Goal: Task Accomplishment & Management: Manage account settings

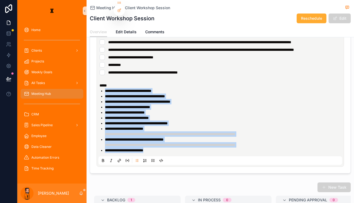
scroll to position [73, 0]
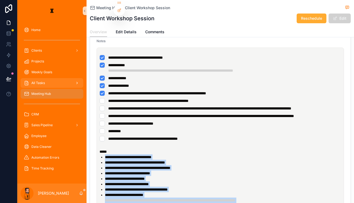
click at [34, 79] on div "All Tasks" at bounding box center [52, 83] width 56 height 9
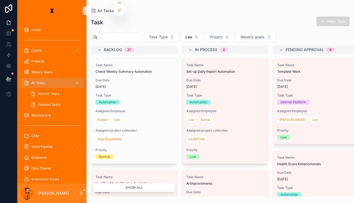
click at [176, 19] on span "scrollable content" at bounding box center [323, 21] width 4 height 4
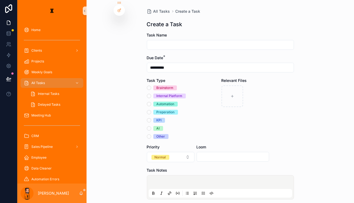
click at [176, 41] on input "scrollable content" at bounding box center [220, 45] width 146 height 8
type input "**********"
click at [154, 102] on span "Automation" at bounding box center [165, 104] width 24 height 5
click at [151, 102] on button "Automation" at bounding box center [149, 104] width 4 height 4
click at [165, 180] on p "scrollable content" at bounding box center [221, 182] width 143 height 5
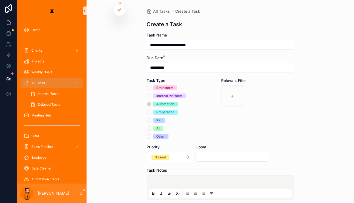
click at [176, 191] on icon "scrollable content" at bounding box center [203, 193] width 4 height 4
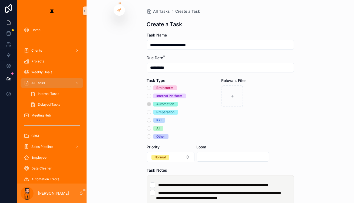
click at [176, 182] on li "**********" at bounding box center [220, 184] width 141 height 5
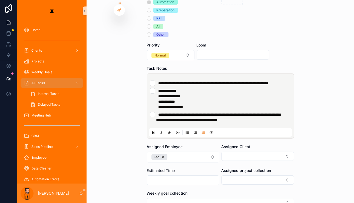
scroll to position [103, 0]
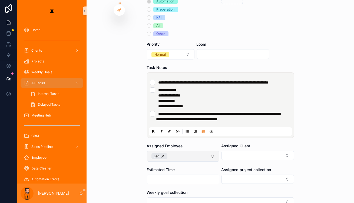
click at [174, 151] on button "Leo" at bounding box center [183, 156] width 72 height 11
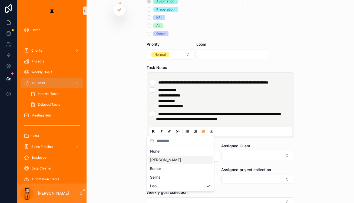
click at [157, 157] on span "[PERSON_NAME]" at bounding box center [165, 159] width 31 height 5
click at [176, 143] on div "Assigned Client" at bounding box center [257, 152] width 72 height 18
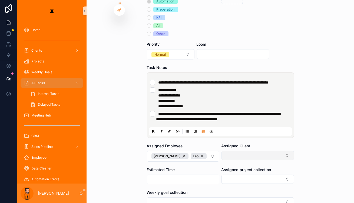
click at [176, 151] on button "Select Button" at bounding box center [257, 155] width 72 height 9
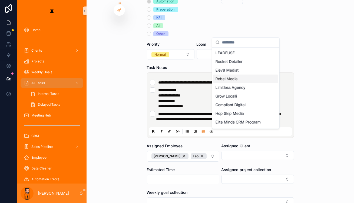
click at [176, 76] on span "Rebel Media" at bounding box center [226, 78] width 22 height 5
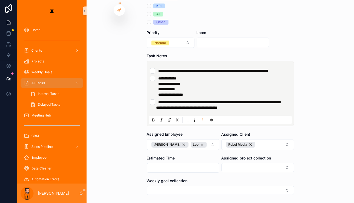
scroll to position [115, 0]
click at [176, 163] on button "Select Button" at bounding box center [257, 167] width 72 height 9
click at [176, 182] on form "**********" at bounding box center [220, 83] width 147 height 330
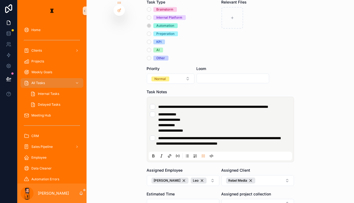
scroll to position [120, 0]
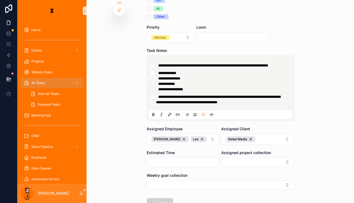
drag, startPoint x: 163, startPoint y: 167, endPoint x: 188, endPoint y: 94, distance: 76.9
click at [176, 94] on form "**********" at bounding box center [220, 78] width 147 height 330
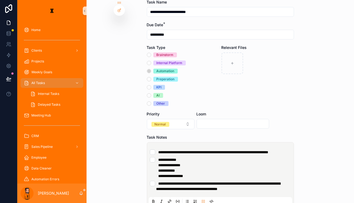
scroll to position [31, 0]
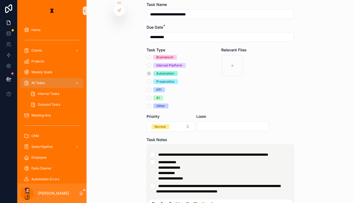
click at [159, 63] on div "Internal Platform" at bounding box center [169, 65] width 26 height 5
click at [151, 63] on button "Internal Platform" at bounding box center [149, 65] width 4 height 4
click at [156, 104] on span "Other" at bounding box center [160, 106] width 15 height 5
click at [151, 104] on button "Other" at bounding box center [149, 106] width 4 height 4
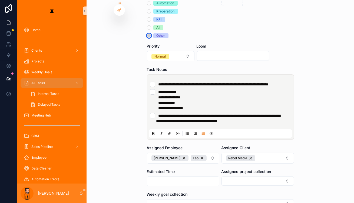
scroll to position [106, 0]
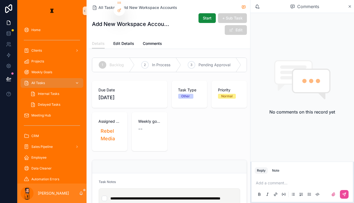
click at [53, 79] on div "All Tasks" at bounding box center [52, 83] width 56 height 9
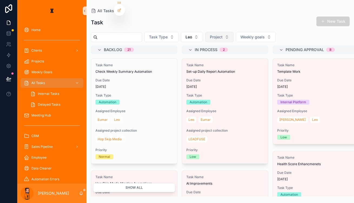
click at [176, 34] on span "Project" at bounding box center [216, 36] width 13 height 5
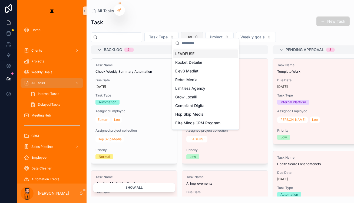
click at [176, 34] on button "Leo" at bounding box center [192, 37] width 22 height 10
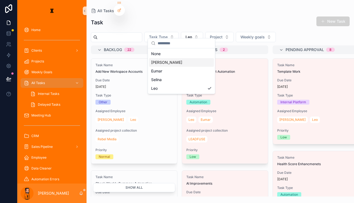
click at [159, 61] on span "[PERSON_NAME]" at bounding box center [166, 62] width 31 height 5
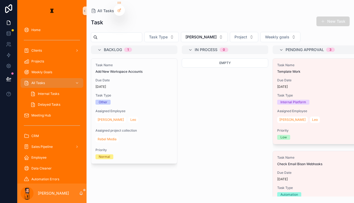
click at [176, 16] on button "New Task" at bounding box center [332, 21] width 33 height 10
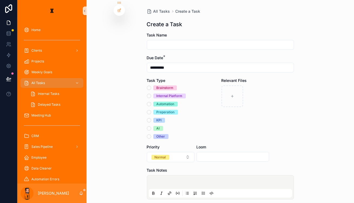
click at [176, 41] on input "scrollable content" at bounding box center [220, 45] width 146 height 8
type input "**********"
click at [153, 118] on div "Brainstorm Internal Platform Automation Preperation KPI AI Other" at bounding box center [183, 112] width 72 height 54
click at [151, 134] on button "Other" at bounding box center [149, 136] width 4 height 4
click at [173, 152] on button "Normal" at bounding box center [171, 157] width 48 height 10
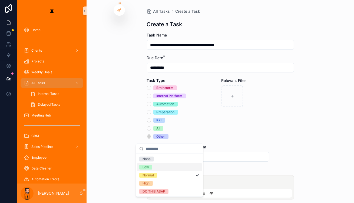
click at [145, 163] on div "Low" at bounding box center [169, 167] width 65 height 8
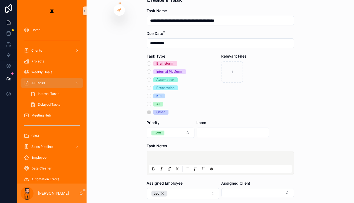
scroll to position [24, 0]
click at [176, 153] on div "scrollable content" at bounding box center [220, 163] width 143 height 21
click at [176, 156] on p "scrollable content" at bounding box center [221, 158] width 143 height 5
click at [176, 168] on icon "scrollable content" at bounding box center [204, 168] width 2 height 0
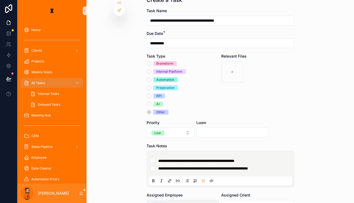
click at [176, 200] on button "Leo" at bounding box center [183, 205] width 72 height 11
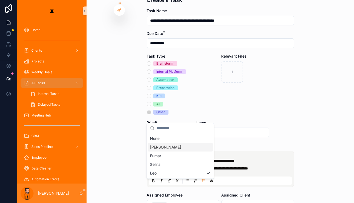
click at [168, 144] on div "[PERSON_NAME]" at bounding box center [180, 147] width 65 height 9
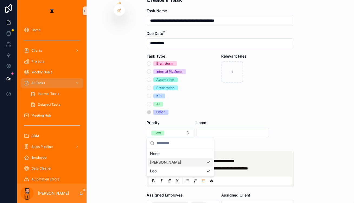
click at [176, 192] on div "Assigned Client" at bounding box center [257, 194] width 72 height 5
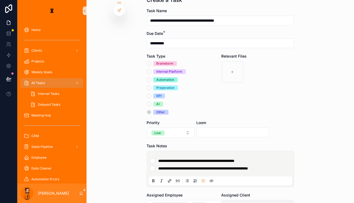
click at [176, 200] on button "Select Button" at bounding box center [257, 204] width 72 height 9
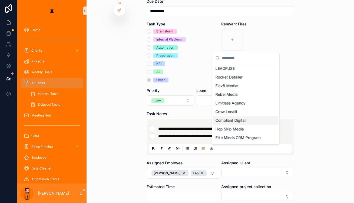
scroll to position [57, 0]
click at [176, 92] on span "Rebel Media" at bounding box center [226, 94] width 22 height 5
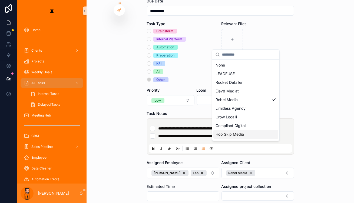
click at [176, 148] on div "**********" at bounding box center [219, 101] width 267 height 203
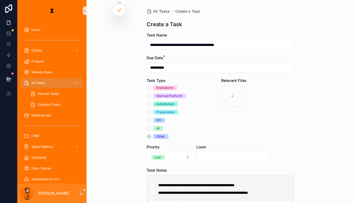
scroll to position [89, 0]
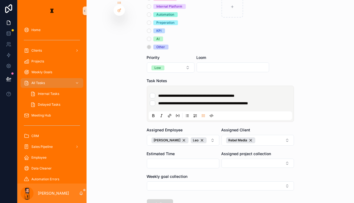
click at [160, 199] on button "Save" at bounding box center [160, 204] width 26 height 10
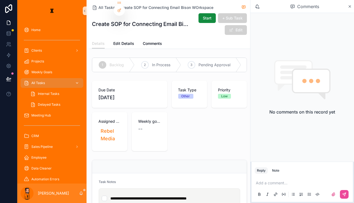
click at [48, 79] on div "All Tasks" at bounding box center [52, 83] width 56 height 9
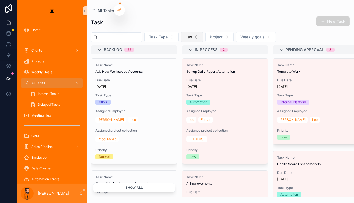
click at [176, 34] on button "Leo" at bounding box center [192, 37] width 22 height 10
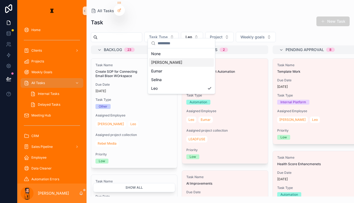
click at [156, 61] on span "[PERSON_NAME]" at bounding box center [166, 62] width 31 height 5
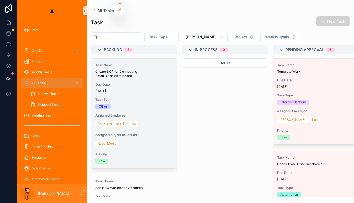
scroll to position [55, 0]
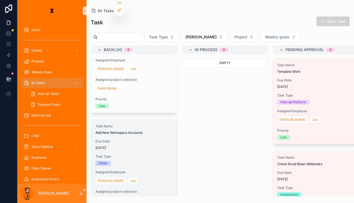
click at [132, 161] on div "Other" at bounding box center [133, 163] width 77 height 5
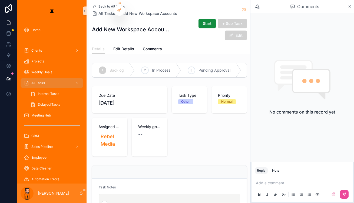
scroll to position [50, 0]
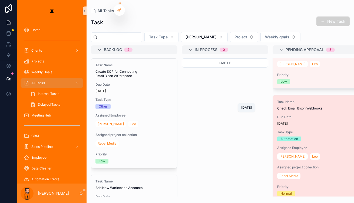
scroll to position [55, 0]
click at [176, 115] on span "Due Date" at bounding box center [315, 117] width 77 height 4
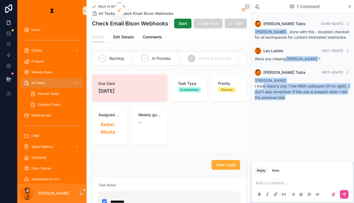
drag, startPoint x: 274, startPoint y: 76, endPoint x: 302, endPoint y: 88, distance: 30.7
click at [176, 88] on div "Leo Lodolo I think there's only 1 the RMA outbound (If i'm right), I don't also…" at bounding box center [302, 91] width 95 height 26
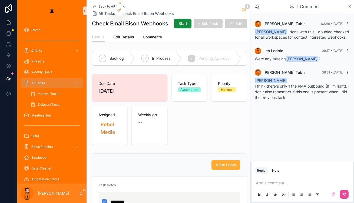
click at [176, 88] on div "Leo Lodolo I think there's only 1 the RMA outbound (If i'm right), I don't also…" at bounding box center [302, 91] width 95 height 26
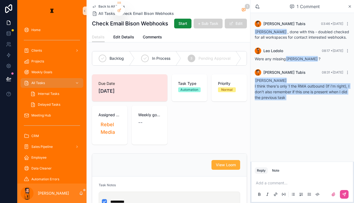
click at [176, 88] on div "Leo Lodolo I think there's only 1 the RMA outbound (If i'm right), I don't also…" at bounding box center [302, 91] width 95 height 26
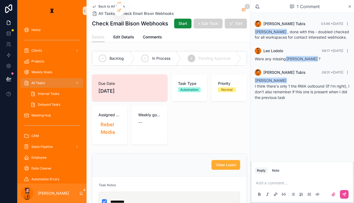
click at [176, 56] on span "Complete" at bounding box center [266, 58] width 17 height 5
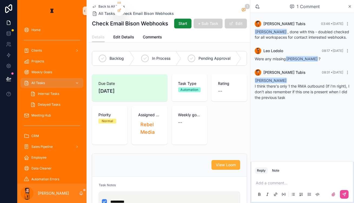
click at [176, 180] on p "scrollable content" at bounding box center [303, 182] width 95 height 5
click at [176, 190] on button "scrollable content" at bounding box center [344, 194] width 9 height 9
click at [98, 6] on span "Back to All Tasks" at bounding box center [111, 6] width 26 height 4
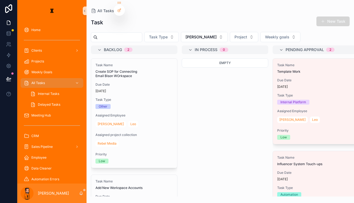
click at [176, 21] on button "New Task" at bounding box center [332, 21] width 33 height 10
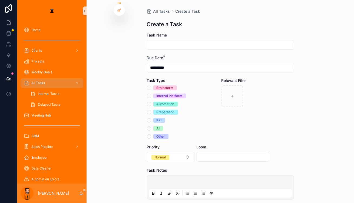
click at [176, 41] on input "scrollable content" at bounding box center [220, 45] width 146 height 8
type input "**********"
click at [163, 94] on div "Internal Platform" at bounding box center [169, 96] width 26 height 5
click at [151, 94] on button "Internal Platform" at bounding box center [149, 96] width 4 height 4
click at [169, 144] on div "Priority" at bounding box center [171, 146] width 48 height 5
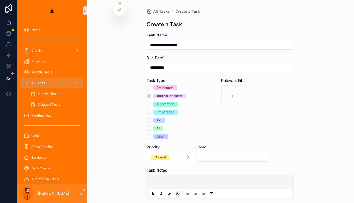
click at [157, 180] on p "scrollable content" at bounding box center [221, 182] width 143 height 5
click at [176, 191] on icon "scrollable content" at bounding box center [203, 193] width 4 height 4
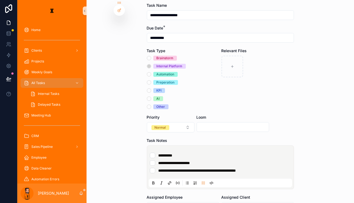
scroll to position [31, 0]
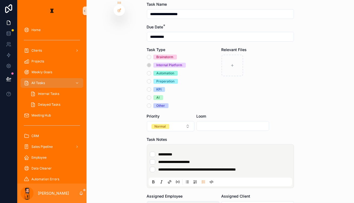
click at [176, 201] on button "Leo" at bounding box center [183, 206] width 72 height 11
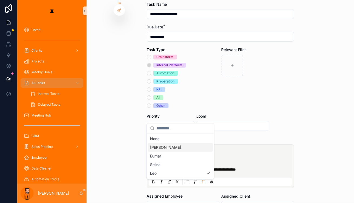
click at [164, 145] on div "[PERSON_NAME]" at bounding box center [180, 147] width 65 height 9
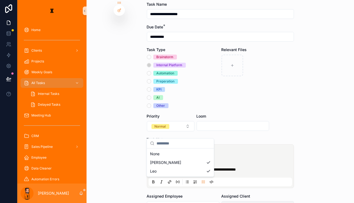
click at [176, 201] on button "Select Button" at bounding box center [257, 205] width 72 height 9
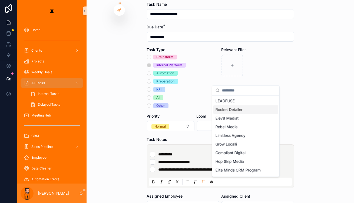
click at [176, 107] on span "Rocket Detailer" at bounding box center [228, 109] width 27 height 5
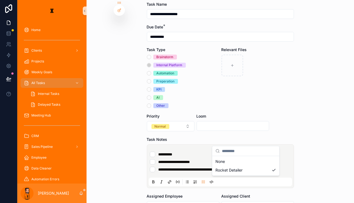
click at [176, 159] on div "**********" at bounding box center [219, 70] width 267 height 203
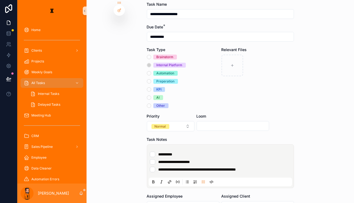
scroll to position [96, 0]
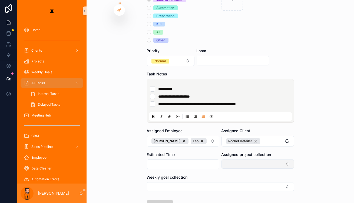
click at [176, 159] on button "Select Button" at bounding box center [257, 163] width 72 height 9
click at [176, 152] on span "Churn Buster Set-up" at bounding box center [233, 153] width 36 height 5
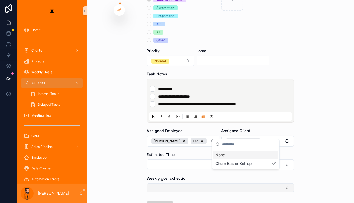
click at [176, 183] on button "Select Button" at bounding box center [220, 187] width 147 height 9
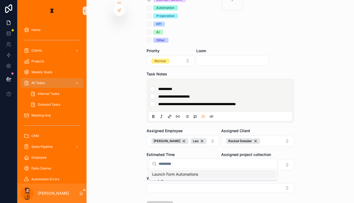
click at [176, 172] on span "Launch Form Automations" at bounding box center [175, 174] width 46 height 5
click at [104, 151] on div "**********" at bounding box center [219, 101] width 267 height 203
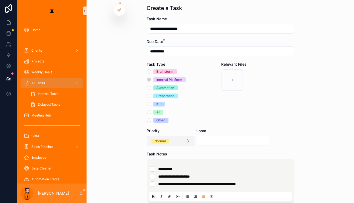
scroll to position [99, 0]
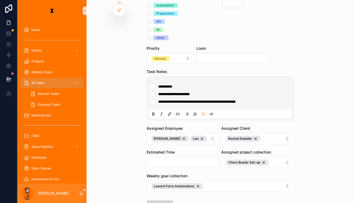
click at [165, 200] on button "Save" at bounding box center [160, 205] width 26 height 10
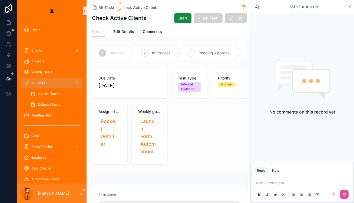
click at [43, 79] on div "All Tasks" at bounding box center [52, 83] width 56 height 9
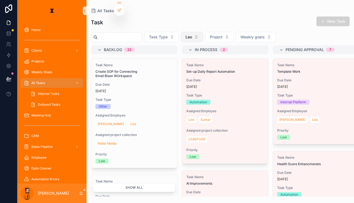
click at [176, 32] on button "Leo" at bounding box center [192, 37] width 22 height 10
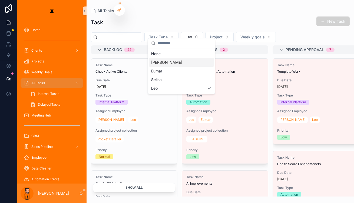
click at [164, 62] on div "[PERSON_NAME]" at bounding box center [181, 62] width 65 height 9
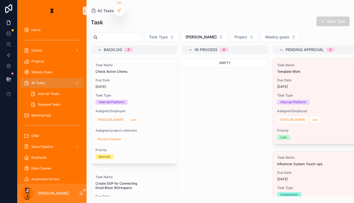
drag, startPoint x: 188, startPoint y: 92, endPoint x: 184, endPoint y: 88, distance: 5.7
click at [176, 89] on div "Empty" at bounding box center [225, 127] width 86 height 138
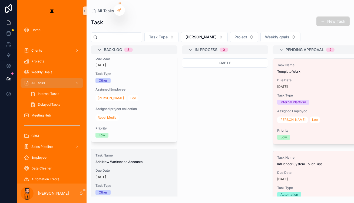
scroll to position [147, 0]
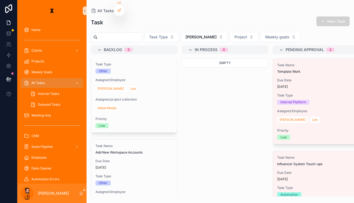
click at [176, 24] on div "Task New Task" at bounding box center [220, 22] width 259 height 12
click at [176, 34] on button "[PERSON_NAME]" at bounding box center [204, 37] width 47 height 10
click at [174, 67] on div "Eumar" at bounding box center [183, 71] width 65 height 9
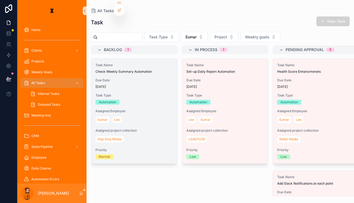
click at [140, 93] on span "Task Type" at bounding box center [133, 95] width 77 height 4
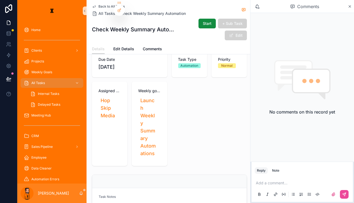
scroll to position [49, 0]
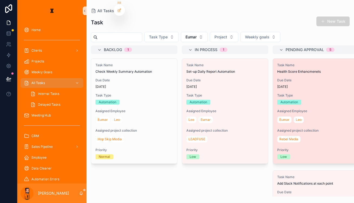
click at [176, 85] on div "[DATE]" at bounding box center [315, 87] width 77 height 4
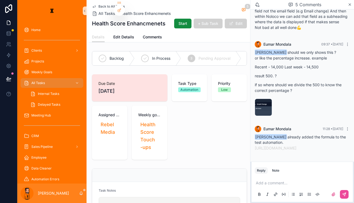
scroll to position [92, 0]
click at [176, 146] on link "https://us2.make.com/342546/scenarios/2901755/edit" at bounding box center [276, 148] width 42 height 5
click at [176, 177] on div "Add a comment..." at bounding box center [302, 188] width 95 height 23
click at [176, 181] on p "scrollable content" at bounding box center [303, 182] width 95 height 5
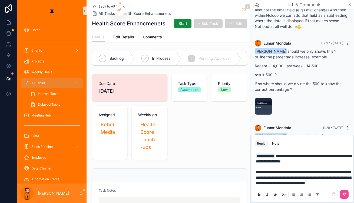
click at [176, 179] on span "**********" at bounding box center [303, 177] width 95 height 15
click at [176, 190] on button "scrollable content" at bounding box center [344, 194] width 9 height 9
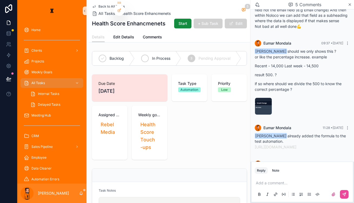
click at [152, 56] on span "In Process" at bounding box center [161, 58] width 18 height 5
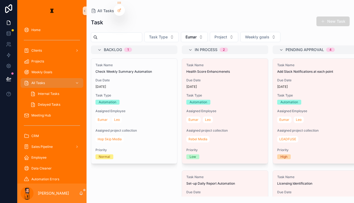
click at [176, 19] on span "scrollable content" at bounding box center [323, 21] width 4 height 4
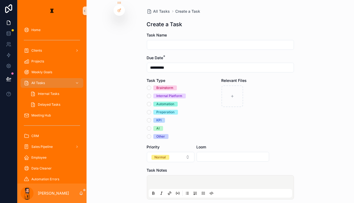
click at [176, 177] on div "scrollable content" at bounding box center [220, 187] width 143 height 21
click at [176, 40] on div "scrollable content" at bounding box center [220, 45] width 147 height 10
click at [176, 41] on input "scrollable content" at bounding box center [220, 45] width 146 height 8
type input "**********"
click at [165, 94] on div "Internal Platform" at bounding box center [169, 96] width 26 height 5
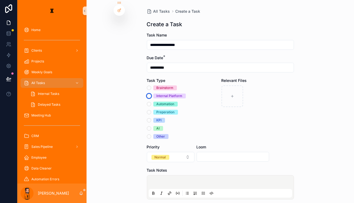
click at [151, 94] on button "Internal Platform" at bounding box center [149, 96] width 4 height 4
click at [163, 94] on div "Brainstorm Internal Platform Automation Preperation KPI AI Other" at bounding box center [183, 112] width 72 height 54
click at [166, 85] on div "Brainstorm Internal Platform Automation Preperation KPI AI Other" at bounding box center [183, 112] width 72 height 54
click at [165, 175] on div "scrollable content" at bounding box center [220, 187] width 147 height 24
click at [166, 177] on div "scrollable content" at bounding box center [220, 187] width 143 height 21
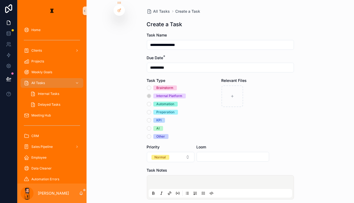
click at [169, 180] on p "scrollable content" at bounding box center [221, 182] width 143 height 5
click at [176, 190] on button "scrollable content" at bounding box center [203, 193] width 6 height 6
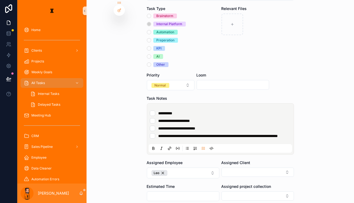
scroll to position [74, 0]
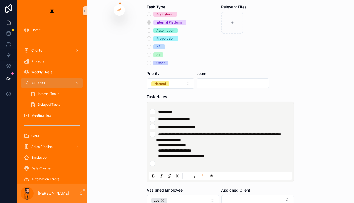
click at [176, 109] on ul "**********" at bounding box center [221, 137] width 143 height 57
click at [173, 125] on span "**********" at bounding box center [176, 127] width 37 height 4
click at [172, 125] on span "**********" at bounding box center [176, 127] width 37 height 4
click at [176, 161] on li "scrollable content" at bounding box center [220, 163] width 141 height 5
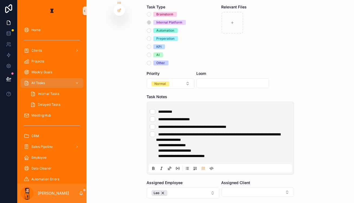
drag, startPoint x: 197, startPoint y: 93, endPoint x: 203, endPoint y: 96, distance: 6.9
click at [176, 116] on li "**********" at bounding box center [220, 118] width 141 height 5
click at [176, 188] on button "Leo" at bounding box center [183, 193] width 72 height 11
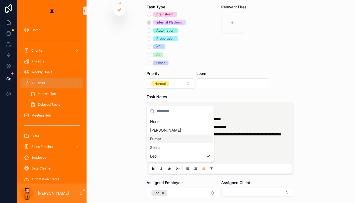
click at [172, 135] on div "Eumar" at bounding box center [180, 139] width 65 height 9
click at [176, 168] on form "**********" at bounding box center [220, 127] width 147 height 337
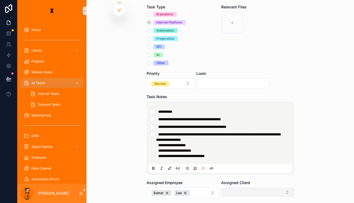
click at [176, 188] on button "Select Button" at bounding box center [257, 192] width 72 height 9
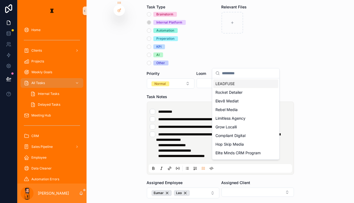
click at [176, 84] on div "LEADFUSE" at bounding box center [245, 83] width 65 height 9
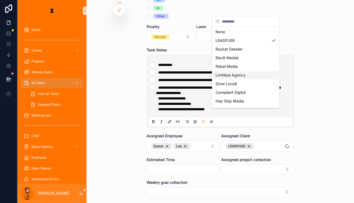
scroll to position [122, 0]
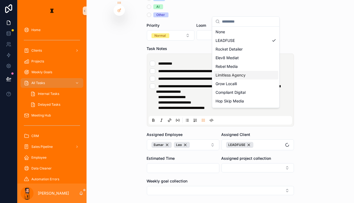
click at [176, 137] on div "**********" at bounding box center [219, 101] width 267 height 203
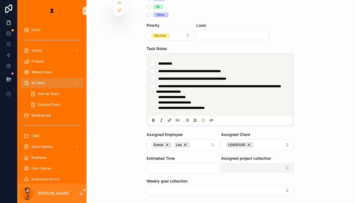
click at [176, 163] on button "Select Button" at bounding box center [257, 167] width 72 height 9
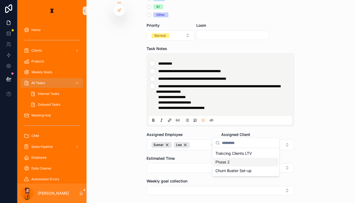
click at [176, 161] on div "Phase 2" at bounding box center [245, 162] width 65 height 9
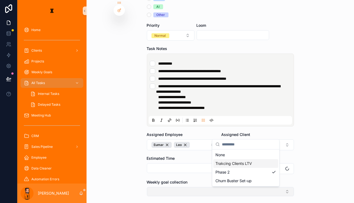
click at [176, 187] on button "Select Button" at bounding box center [220, 191] width 147 height 9
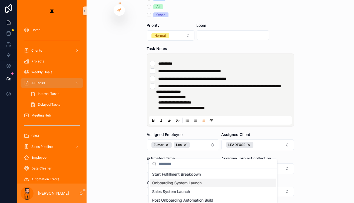
click at [176, 181] on span "Onboarding System Launch" at bounding box center [176, 182] width 49 height 5
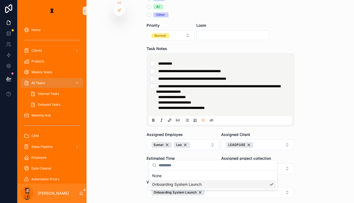
click at [131, 160] on div "**********" at bounding box center [219, 101] width 267 height 203
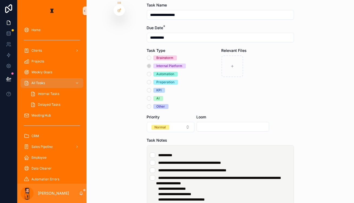
scroll to position [24, 0]
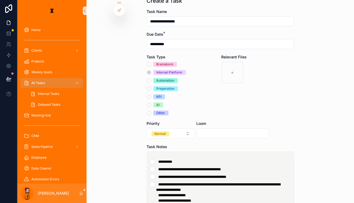
click at [176, 182] on span "**********" at bounding box center [218, 186] width 124 height 9
click at [176, 182] on li "**********" at bounding box center [220, 195] width 141 height 27
click at [176, 129] on input "scrollable content" at bounding box center [233, 133] width 72 height 8
paste input "**********"
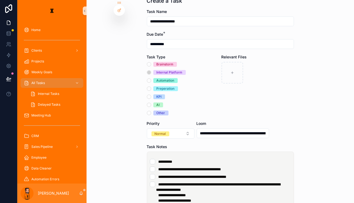
scroll to position [0, 130]
type input "**********"
click at [176, 91] on div "Relevant Files" at bounding box center [257, 84] width 72 height 61
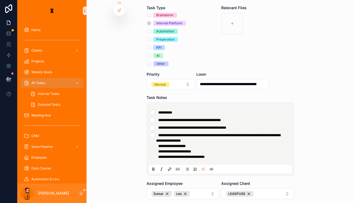
scroll to position [97, 0]
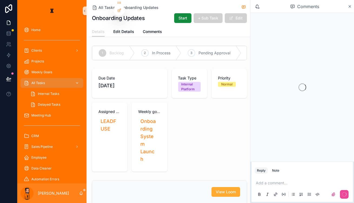
click at [36, 79] on div "All Tasks" at bounding box center [52, 83] width 56 height 9
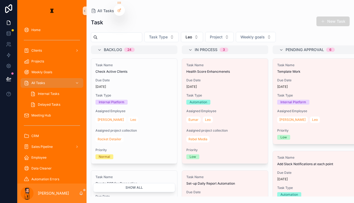
click at [176, 19] on button "New Task" at bounding box center [332, 21] width 33 height 10
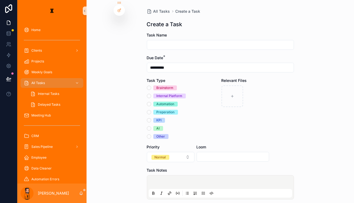
click at [176, 42] on input "scrollable content" at bounding box center [220, 45] width 146 height 8
type input "**********"
click at [169, 87] on div "Brainstorm Internal Platform Automation Preperation KPI AI Other" at bounding box center [183, 112] width 72 height 54
click at [169, 94] on div "Internal Platform" at bounding box center [169, 96] width 26 height 5
click at [151, 94] on button "Internal Platform" at bounding box center [149, 96] width 4 height 4
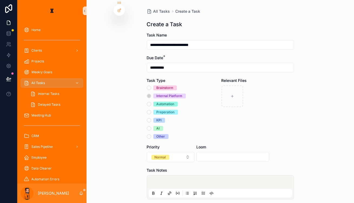
click at [161, 102] on div "Automation" at bounding box center [165, 104] width 18 height 5
click at [151, 102] on button "Automation" at bounding box center [149, 104] width 4 height 4
click at [163, 94] on div "Internal Platform" at bounding box center [169, 96] width 26 height 5
click at [151, 94] on button "Internal Platform" at bounding box center [149, 96] width 4 height 4
click at [174, 177] on div "scrollable content" at bounding box center [220, 187] width 143 height 21
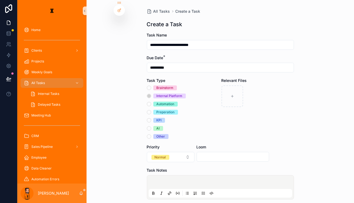
click at [176, 177] on div "scrollable content" at bounding box center [220, 187] width 143 height 21
click at [176, 180] on p "scrollable content" at bounding box center [221, 182] width 143 height 5
click at [176, 191] on icon "scrollable content" at bounding box center [203, 193] width 4 height 4
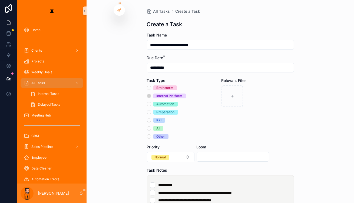
click at [176, 198] on li "**********" at bounding box center [220, 200] width 141 height 5
type li "*"
click at [176, 175] on div "**********" at bounding box center [220, 203] width 147 height 57
click at [176, 198] on li "**********" at bounding box center [220, 200] width 141 height 5
click at [176, 153] on input "scrollable content" at bounding box center [233, 157] width 72 height 8
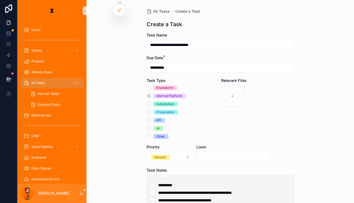
paste input "**********"
type input "**********"
click at [176, 121] on div "Relevant Files" at bounding box center [257, 108] width 72 height 61
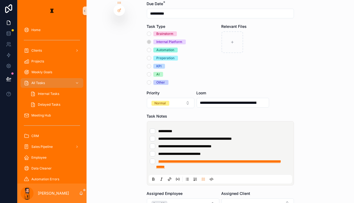
scroll to position [41, 0]
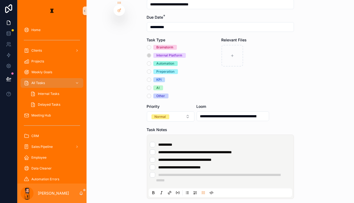
drag, startPoint x: 189, startPoint y: 153, endPoint x: 189, endPoint y: 166, distance: 13.2
click at [176, 172] on li "**********" at bounding box center [220, 177] width 141 height 11
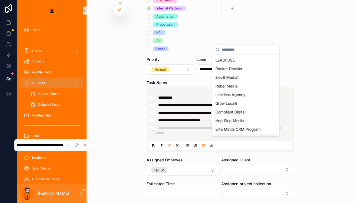
scroll to position [89, 0]
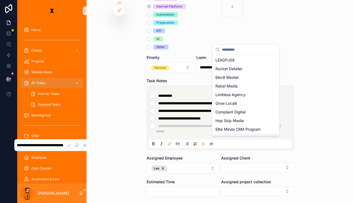
drag, startPoint x: 312, startPoint y: 162, endPoint x: 309, endPoint y: 162, distance: 3.5
click at [176, 162] on div "**********" at bounding box center [219, 101] width 267 height 203
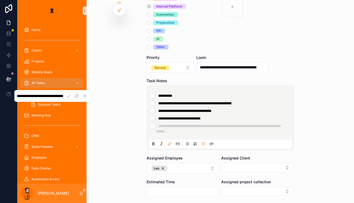
click at [171, 188] on input "scrollable content" at bounding box center [183, 192] width 72 height 8
drag, startPoint x: 106, startPoint y: 151, endPoint x: 96, endPoint y: 123, distance: 29.4
click at [106, 151] on div "**********" at bounding box center [219, 101] width 267 height 203
click at [84, 94] on icon "Cancel" at bounding box center [84, 96] width 5 height 5
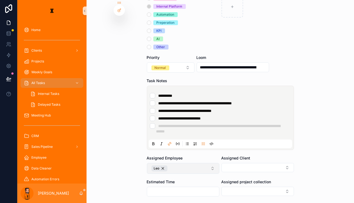
click at [176, 163] on button "Leo" at bounding box center [183, 168] width 72 height 11
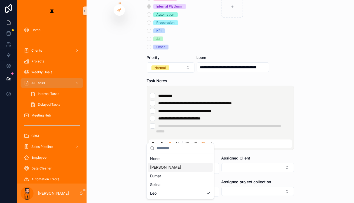
click at [161, 172] on div "Eumar" at bounding box center [180, 176] width 65 height 9
click at [176, 163] on button "Select Button" at bounding box center [257, 167] width 72 height 9
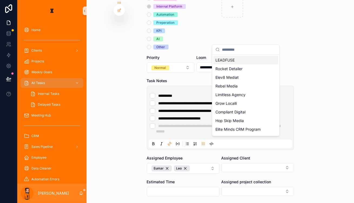
click at [176, 59] on div "LEADFUSE" at bounding box center [245, 60] width 65 height 9
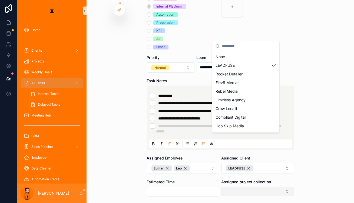
click at [176, 159] on div "**********" at bounding box center [185, 101] width 336 height 203
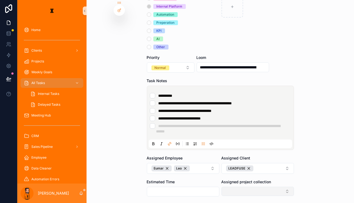
click at [176, 187] on button "Select Button" at bounding box center [257, 191] width 72 height 9
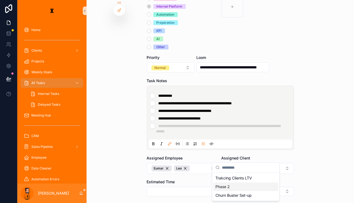
drag, startPoint x: 226, startPoint y: 182, endPoint x: 179, endPoint y: 162, distance: 51.1
click at [176, 184] on span "Phase 2" at bounding box center [222, 186] width 14 height 5
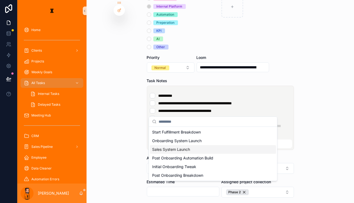
click at [176, 145] on div "Sales System Launch" at bounding box center [213, 149] width 126 height 9
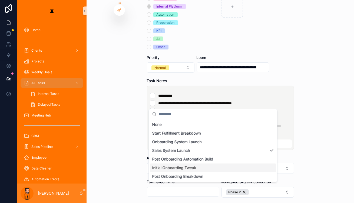
click at [120, 165] on div "**********" at bounding box center [219, 101] width 267 height 203
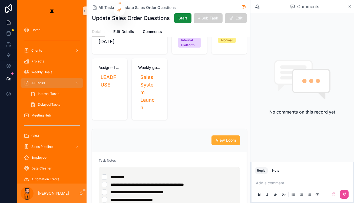
scroll to position [49, 0]
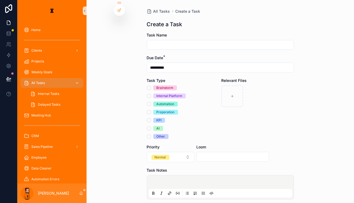
click at [50, 79] on div "All Tasks" at bounding box center [52, 83] width 56 height 9
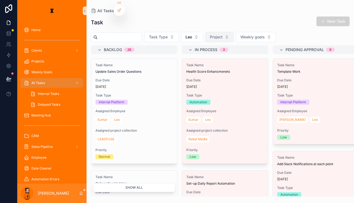
click at [176, 32] on button "Project" at bounding box center [219, 37] width 28 height 10
click at [176, 34] on button "Leo" at bounding box center [192, 37] width 22 height 10
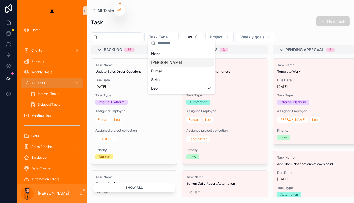
click at [172, 61] on div "[PERSON_NAME]" at bounding box center [181, 62] width 65 height 9
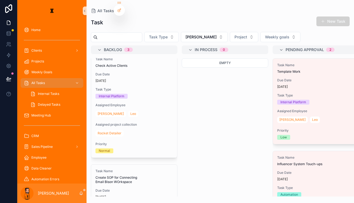
scroll to position [5, 0]
click at [176, 34] on button "[PERSON_NAME]" at bounding box center [204, 37] width 47 height 10
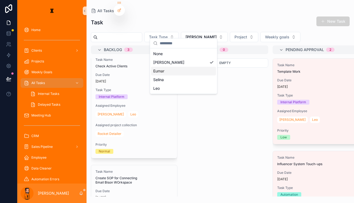
click at [166, 67] on div "Eumar" at bounding box center [183, 71] width 65 height 9
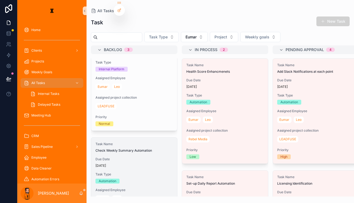
scroll to position [149, 0]
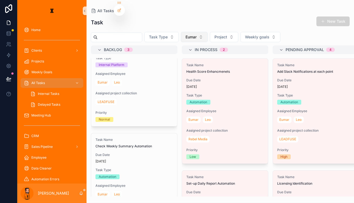
click at [176, 34] on span "Eumar" at bounding box center [190, 36] width 11 height 5
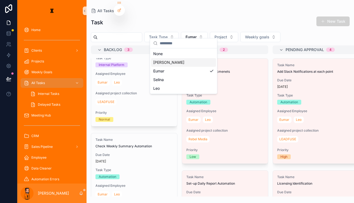
click at [163, 60] on div "[PERSON_NAME]" at bounding box center [183, 62] width 65 height 9
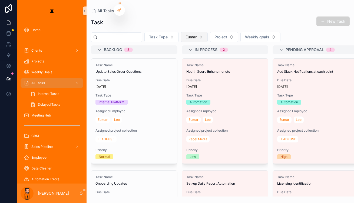
click at [176, 32] on button "Eumar" at bounding box center [194, 37] width 27 height 10
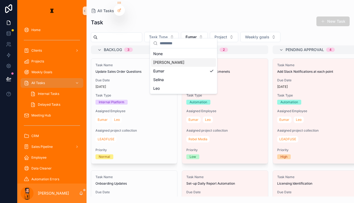
click at [169, 61] on div "[PERSON_NAME]" at bounding box center [183, 62] width 65 height 9
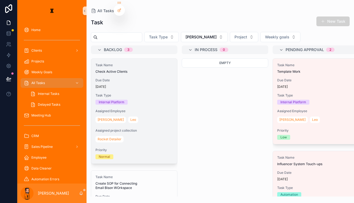
click at [124, 78] on span "Due Date" at bounding box center [133, 80] width 77 height 4
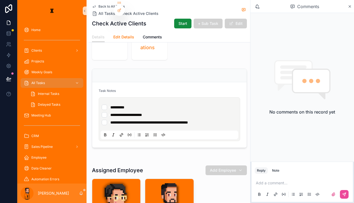
scroll to position [123, 0]
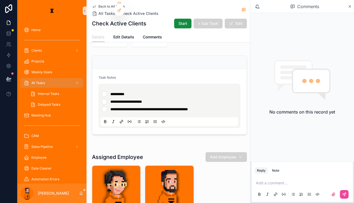
click at [176, 106] on li "**********" at bounding box center [169, 108] width 135 height 5
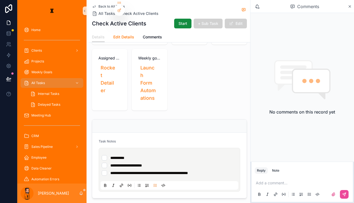
scroll to position [74, 0]
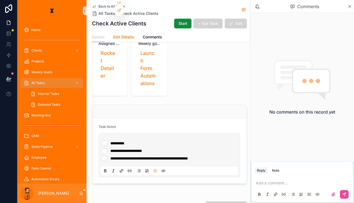
click at [115, 35] on span "Edit Details" at bounding box center [123, 36] width 21 height 5
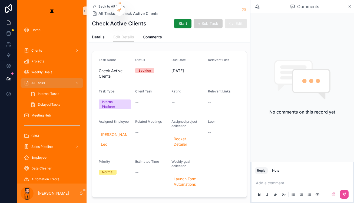
click at [176, 19] on span "Edit" at bounding box center [236, 24] width 22 height 10
click at [176, 24] on span "Edit" at bounding box center [236, 24] width 22 height 10
click at [176, 5] on div "Comments" at bounding box center [305, 6] width 86 height 9
click at [176, 6] on div "Comments" at bounding box center [305, 6] width 86 height 9
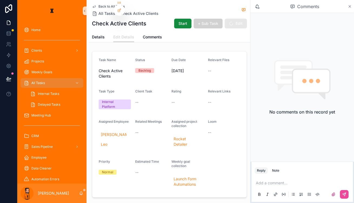
click at [176, 7] on icon "scrollable content" at bounding box center [350, 6] width 4 height 4
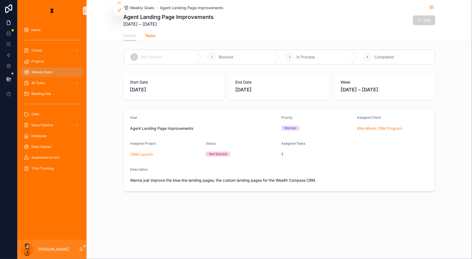
click at [156, 33] on span "Tasks" at bounding box center [150, 35] width 11 height 5
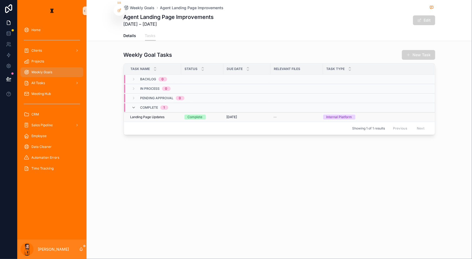
click at [163, 112] on td "Landing Page Updates Landing Page Updates" at bounding box center [152, 116] width 57 height 9
click at [165, 115] on span "Landing Page Updates" at bounding box center [147, 117] width 34 height 4
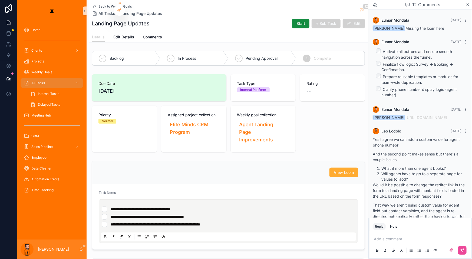
scroll to position [258, 0]
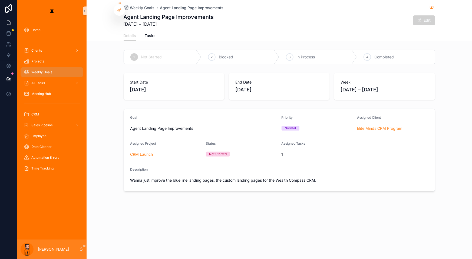
drag, startPoint x: 45, startPoint y: 64, endPoint x: 65, endPoint y: 64, distance: 19.2
click at [45, 70] on span "Weekly Goals" at bounding box center [41, 72] width 21 height 4
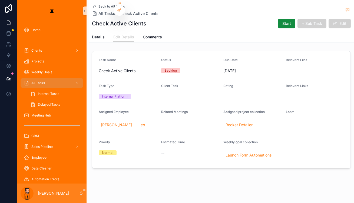
drag, startPoint x: 336, startPoint y: 23, endPoint x: 327, endPoint y: 52, distance: 30.7
click at [336, 23] on button "Edit" at bounding box center [339, 24] width 22 height 10
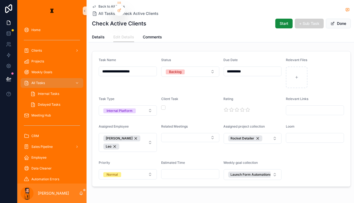
click at [300, 134] on input "scrollable content" at bounding box center [315, 138] width 58 height 8
paste input "**********"
type input "**********"
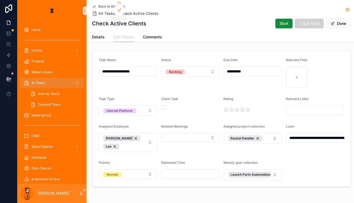
click at [295, 146] on form "**********" at bounding box center [221, 118] width 258 height 135
click at [336, 23] on span "Done" at bounding box center [338, 24] width 25 height 10
click at [335, 23] on span "scrollable content" at bounding box center [332, 23] width 4 height 4
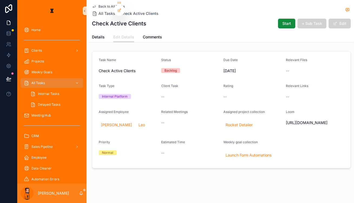
click at [336, 23] on span "scrollable content" at bounding box center [335, 23] width 4 height 4
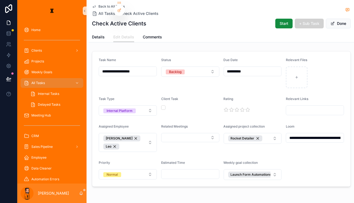
click at [101, 4] on span "Back to All Tasks" at bounding box center [111, 6] width 26 height 4
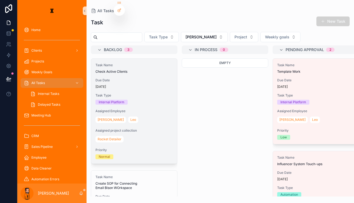
click at [128, 93] on div "Task Type Internal Platform" at bounding box center [133, 98] width 77 height 11
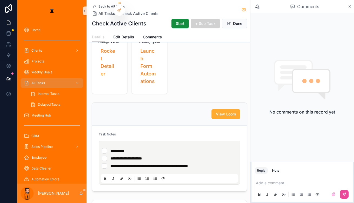
scroll to position [74, 0]
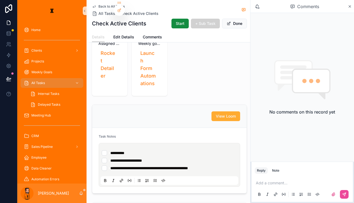
click at [165, 150] on li "**********" at bounding box center [169, 152] width 135 height 5
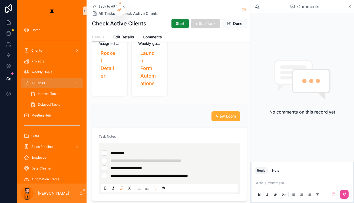
click at [185, 134] on div "Task Notes" at bounding box center [169, 137] width 141 height 6
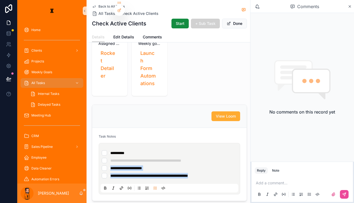
drag, startPoint x: 205, startPoint y: 138, endPoint x: 96, endPoint y: 131, distance: 109.1
click at [102, 150] on ul "**********" at bounding box center [171, 164] width 138 height 28
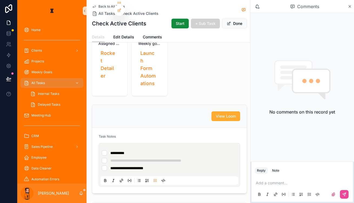
click at [131, 134] on div "**********" at bounding box center [169, 160] width 141 height 52
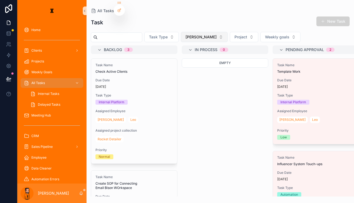
click at [185, 34] on span "[PERSON_NAME]" at bounding box center [200, 36] width 31 height 5
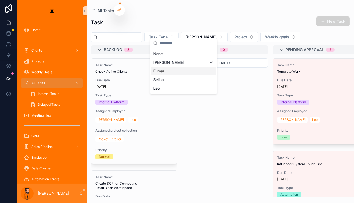
click at [169, 67] on div "Eumar" at bounding box center [183, 71] width 65 height 9
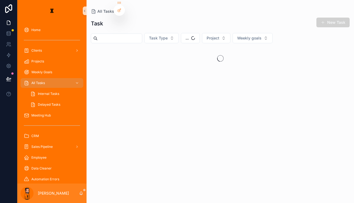
click at [180, 28] on div "Task New Task Task Type ... Project Weekly goals" at bounding box center [219, 105] width 267 height 182
click at [181, 33] on button "..." at bounding box center [190, 38] width 19 height 10
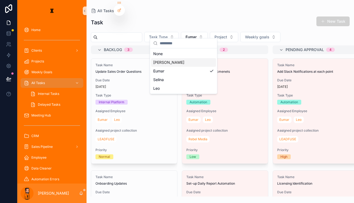
click at [174, 62] on div "[PERSON_NAME]" at bounding box center [183, 62] width 65 height 9
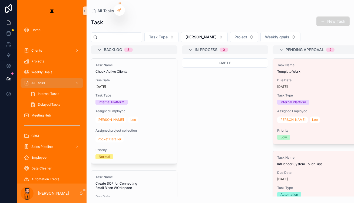
click at [325, 19] on span "scrollable content" at bounding box center [323, 21] width 4 height 4
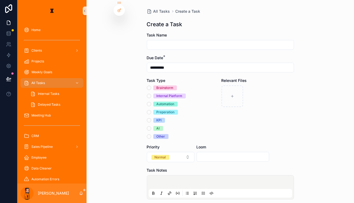
click at [202, 41] on input "scrollable content" at bounding box center [220, 45] width 146 height 8
click at [197, 41] on input "***" at bounding box center [220, 45] width 146 height 8
paste input "**********"
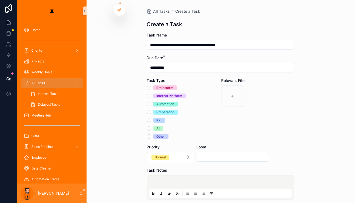
type input "**********"
click at [156, 134] on span "Other" at bounding box center [160, 136] width 15 height 5
click at [151, 134] on button "Other" at bounding box center [149, 136] width 4 height 4
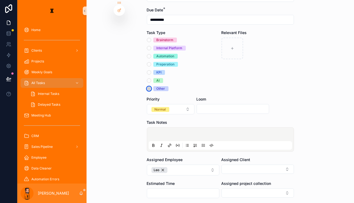
scroll to position [49, 0]
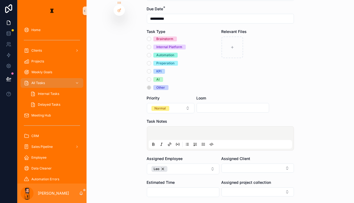
drag, startPoint x: 178, startPoint y: 115, endPoint x: 178, endPoint y: 105, distance: 9.7
click at [178, 128] on div "scrollable content" at bounding box center [220, 138] width 143 height 21
drag, startPoint x: 178, startPoint y: 94, endPoint x: 178, endPoint y: 89, distance: 5.7
click at [178, 94] on form "**********" at bounding box center [220, 128] width 147 height 289
click at [177, 103] on button "Normal" at bounding box center [171, 108] width 48 height 10
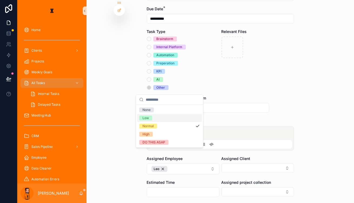
drag, startPoint x: 156, startPoint y: 114, endPoint x: 234, endPoint y: 93, distance: 80.8
click at [156, 114] on div "Low" at bounding box center [169, 118] width 65 height 8
click at [289, 81] on div "**********" at bounding box center [219, 52] width 267 height 203
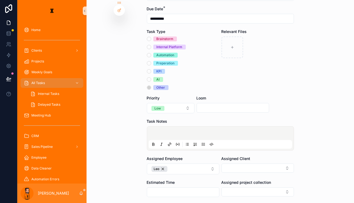
click at [226, 126] on div "scrollable content" at bounding box center [220, 138] width 147 height 24
click at [218, 131] on p "scrollable content" at bounding box center [221, 133] width 143 height 5
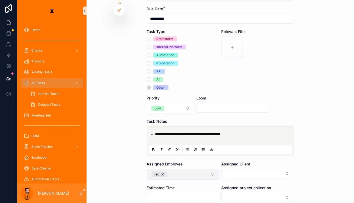
click at [185, 169] on button "Leo" at bounding box center [183, 174] width 72 height 11
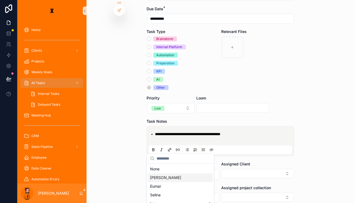
click at [160, 175] on div "[PERSON_NAME]" at bounding box center [180, 177] width 65 height 9
click at [195, 169] on button "[PERSON_NAME]" at bounding box center [183, 174] width 72 height 11
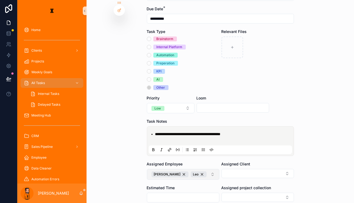
click at [198, 169] on button "[PERSON_NAME]" at bounding box center [183, 174] width 72 height 11
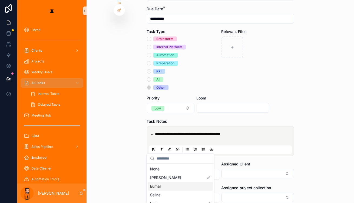
click at [161, 182] on div "Eumar" at bounding box center [180, 186] width 65 height 9
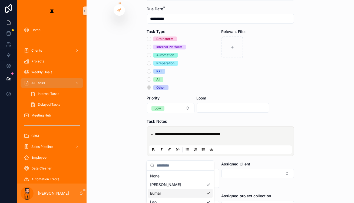
click at [264, 161] on div "Assigned Client" at bounding box center [257, 174] width 72 height 26
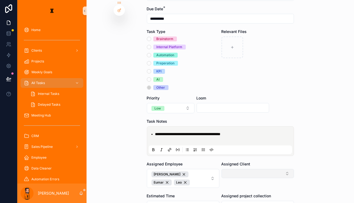
click at [257, 169] on button "Select Button" at bounding box center [257, 173] width 72 height 9
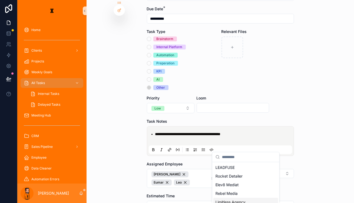
click at [228, 199] on span "Limitless Agency" at bounding box center [230, 201] width 30 height 5
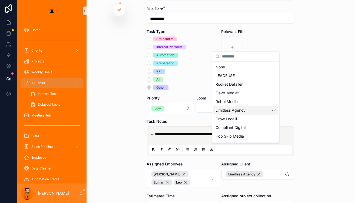
click at [294, 166] on div "**********" at bounding box center [219, 101] width 267 height 203
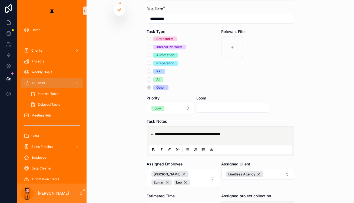
click at [231, 201] on button "Select Button" at bounding box center [257, 205] width 72 height 9
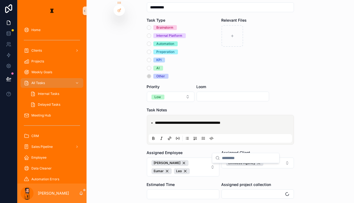
scroll to position [91, 0]
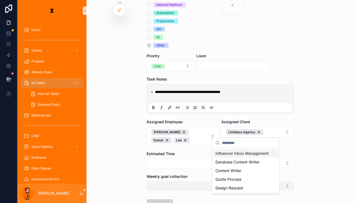
click at [186, 181] on button "Select Button" at bounding box center [220, 185] width 147 height 9
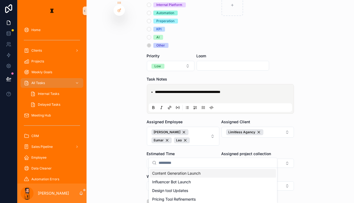
click at [283, 153] on div "**********" at bounding box center [219, 101] width 267 height 203
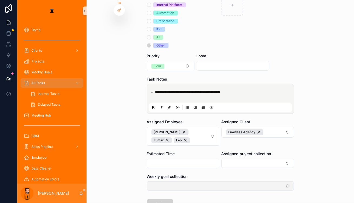
click at [233, 181] on button "Select Button" at bounding box center [220, 185] width 147 height 9
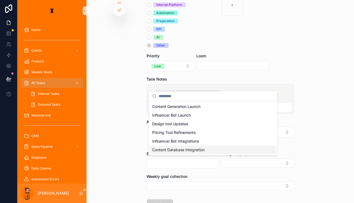
click at [192, 147] on span "Content Database Integration" at bounding box center [178, 149] width 52 height 5
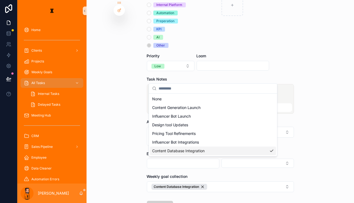
click at [231, 173] on div "**********" at bounding box center [185, 101] width 336 height 203
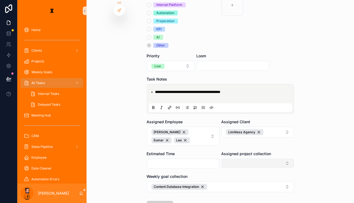
click at [242, 159] on button "Select Button" at bounding box center [257, 163] width 72 height 9
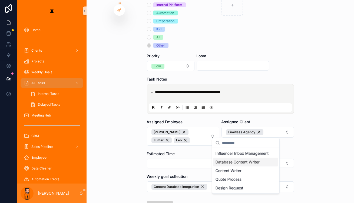
click at [239, 162] on div "Database Content Writer" at bounding box center [245, 162] width 65 height 9
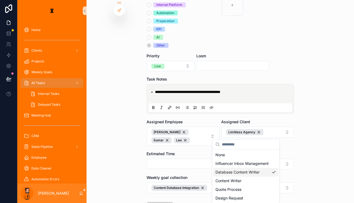
click at [195, 170] on form "**********" at bounding box center [220, 93] width 147 height 305
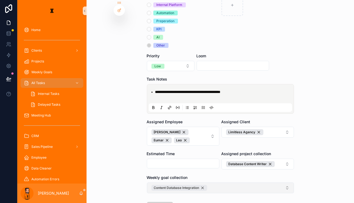
click at [198, 185] on div "Content Database Integration" at bounding box center [179, 188] width 56 height 6
click at [196, 182] on button "Select Button" at bounding box center [220, 186] width 147 height 9
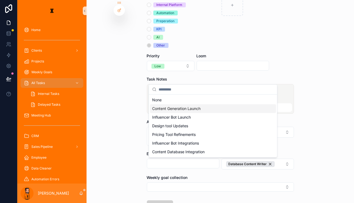
click at [195, 107] on div "Content Generation Launch" at bounding box center [213, 108] width 126 height 9
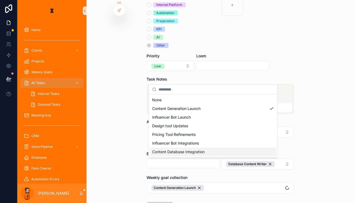
click at [216, 180] on div "**********" at bounding box center [185, 101] width 336 height 203
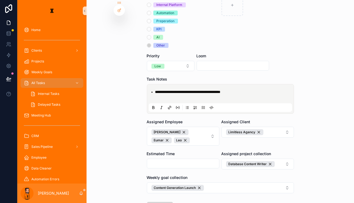
click at [165, 202] on button "Save" at bounding box center [160, 207] width 26 height 10
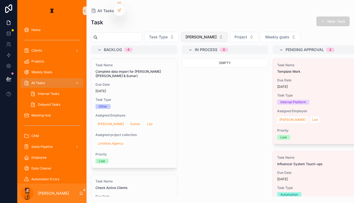
click at [181, 32] on button "[PERSON_NAME]" at bounding box center [204, 37] width 47 height 10
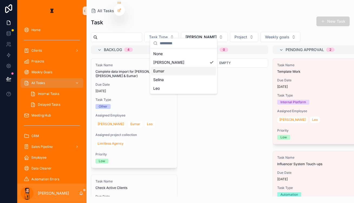
click at [167, 67] on div "Eumar" at bounding box center [183, 71] width 65 height 9
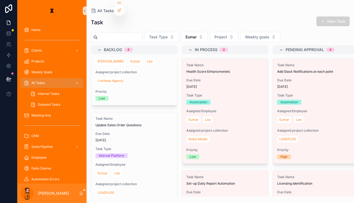
scroll to position [30, 0]
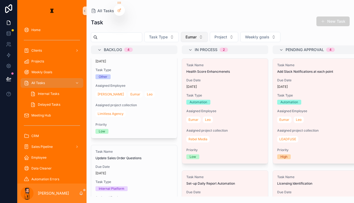
click at [181, 33] on button "Eumar" at bounding box center [194, 37] width 27 height 10
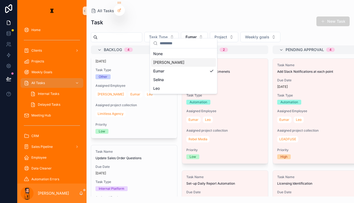
click at [166, 58] on div "[PERSON_NAME]" at bounding box center [183, 62] width 65 height 9
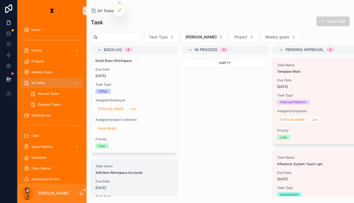
scroll to position [230, 0]
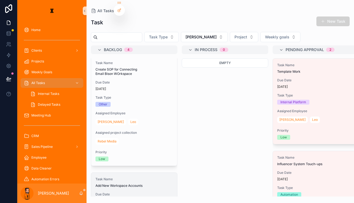
click at [121, 177] on span "Task Name" at bounding box center [133, 179] width 77 height 4
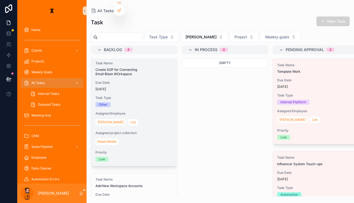
click at [134, 150] on span "Priority" at bounding box center [133, 152] width 77 height 4
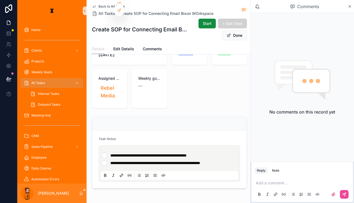
scroll to position [48, 0]
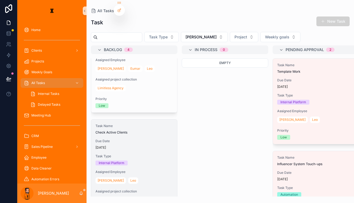
scroll to position [49, 0]
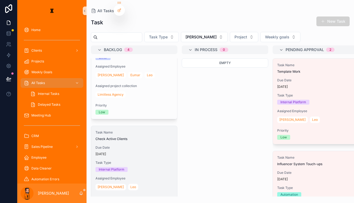
click at [138, 137] on span "Check Active Clients" at bounding box center [133, 139] width 77 height 4
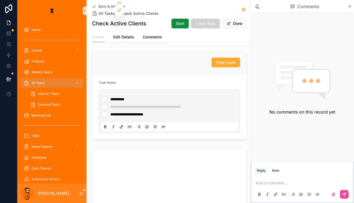
scroll to position [123, 0]
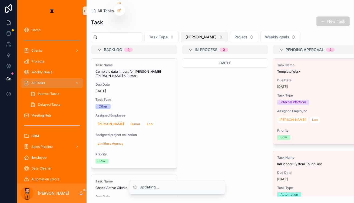
click at [190, 34] on button "[PERSON_NAME]" at bounding box center [204, 37] width 47 height 10
